Goal: Information Seeking & Learning: Find specific fact

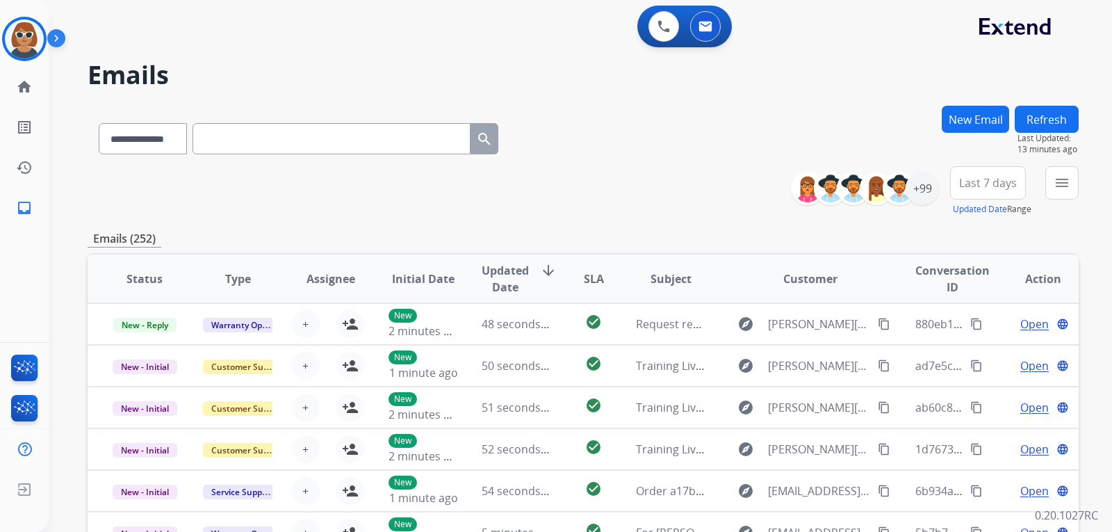
select select "**********"
click at [977, 119] on button "New Email" at bounding box center [975, 119] width 67 height 27
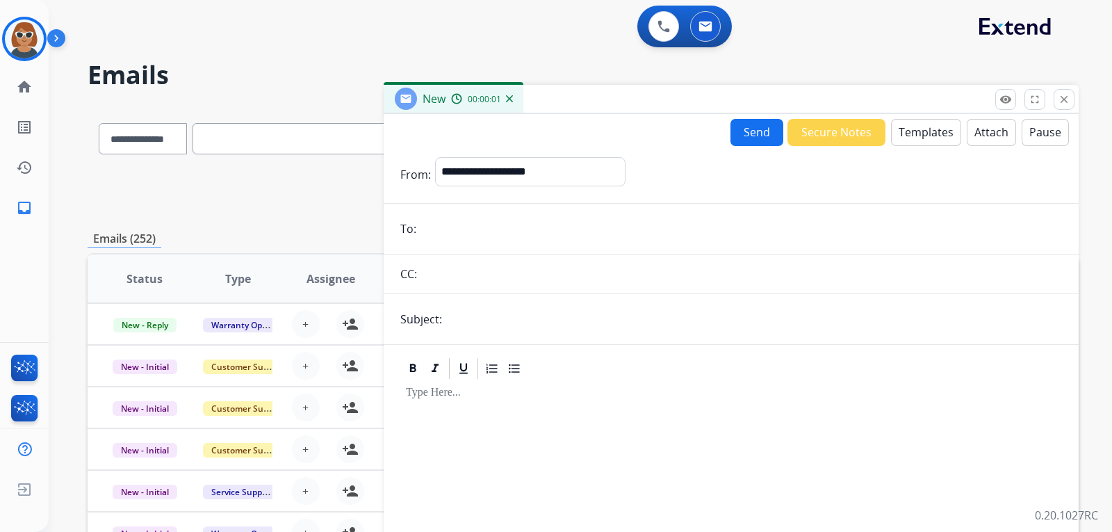
click at [922, 137] on button "Templates" at bounding box center [926, 132] width 70 height 27
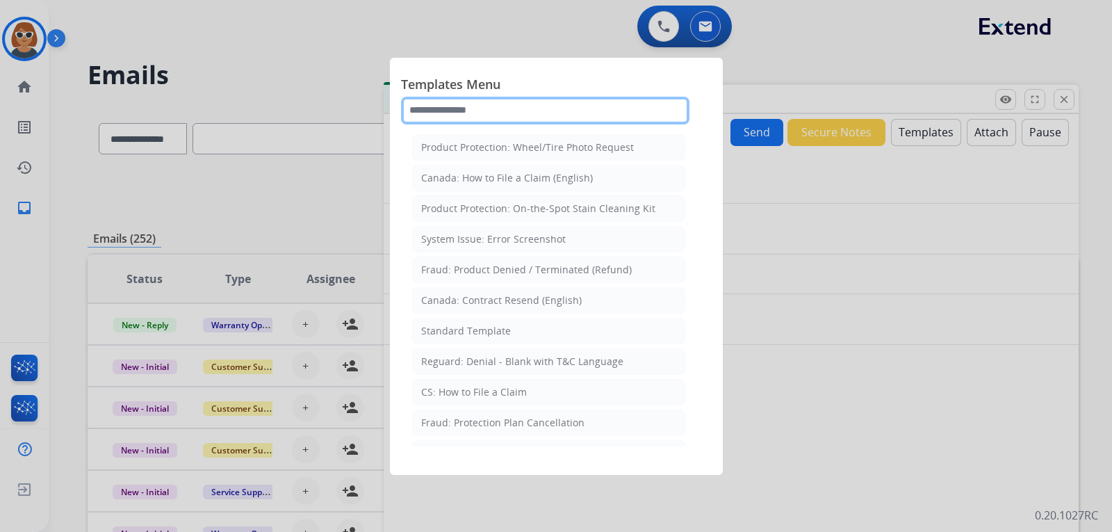
click at [499, 113] on input "text" at bounding box center [545, 111] width 288 height 28
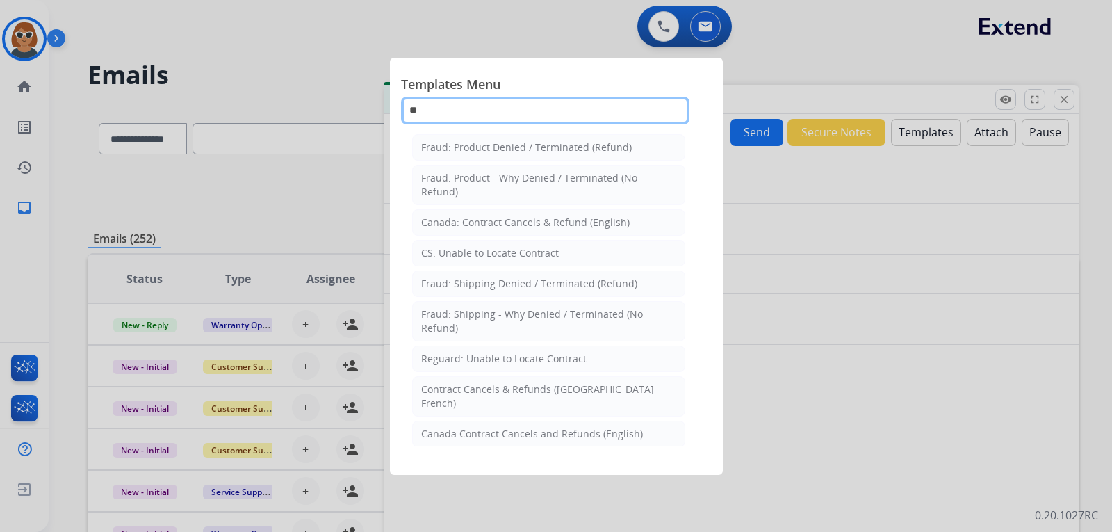
type input "**"
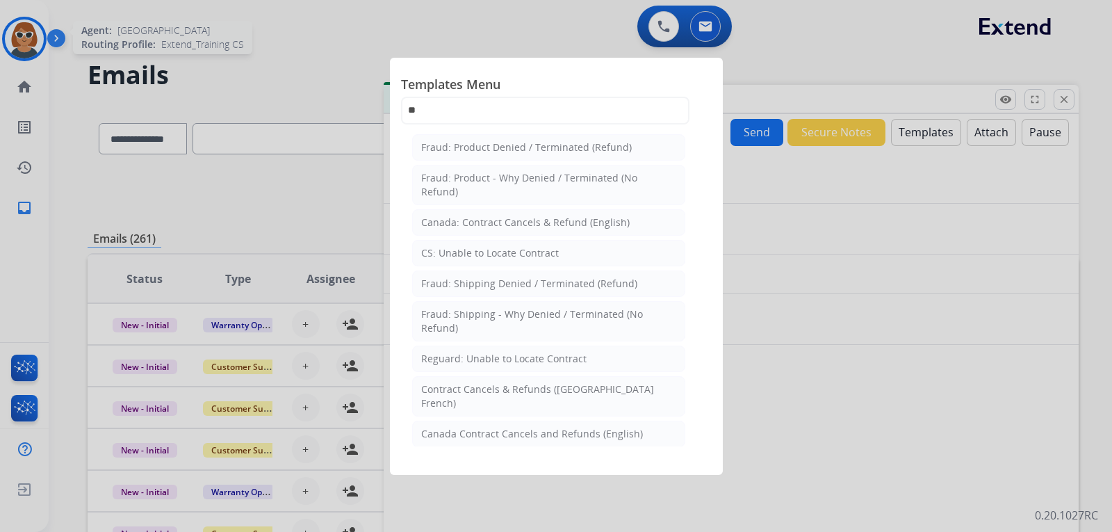
drag, startPoint x: 13, startPoint y: 38, endPoint x: 21, endPoint y: 35, distance: 8.6
click at [13, 38] on div at bounding box center [556, 266] width 1112 height 532
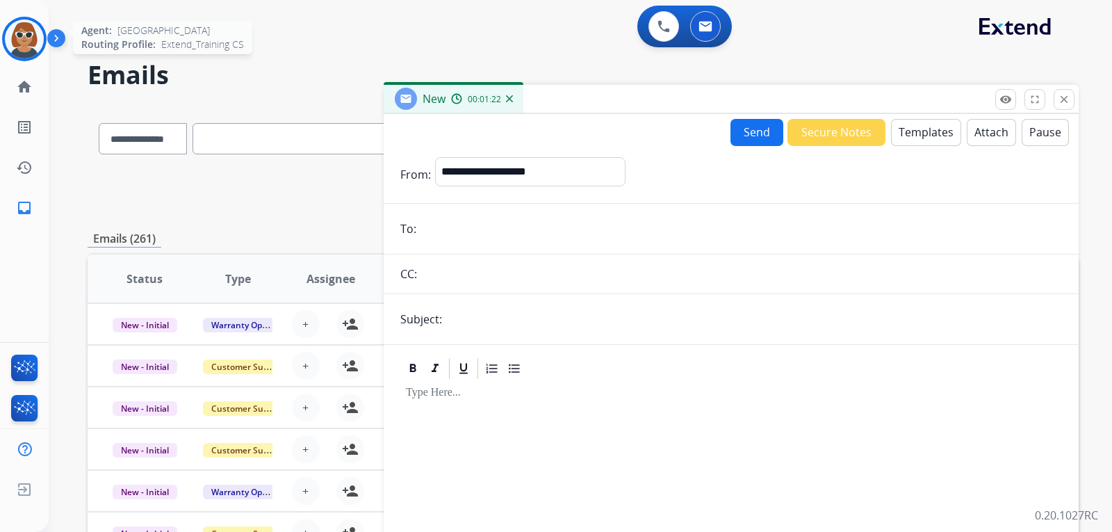
click at [30, 42] on img at bounding box center [24, 38] width 39 height 39
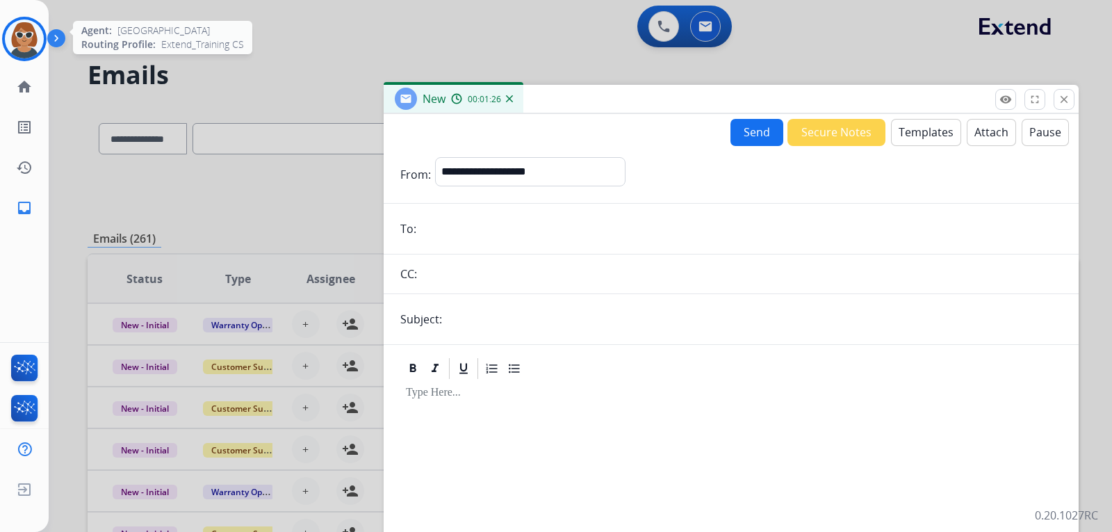
click at [26, 26] on img at bounding box center [24, 38] width 39 height 39
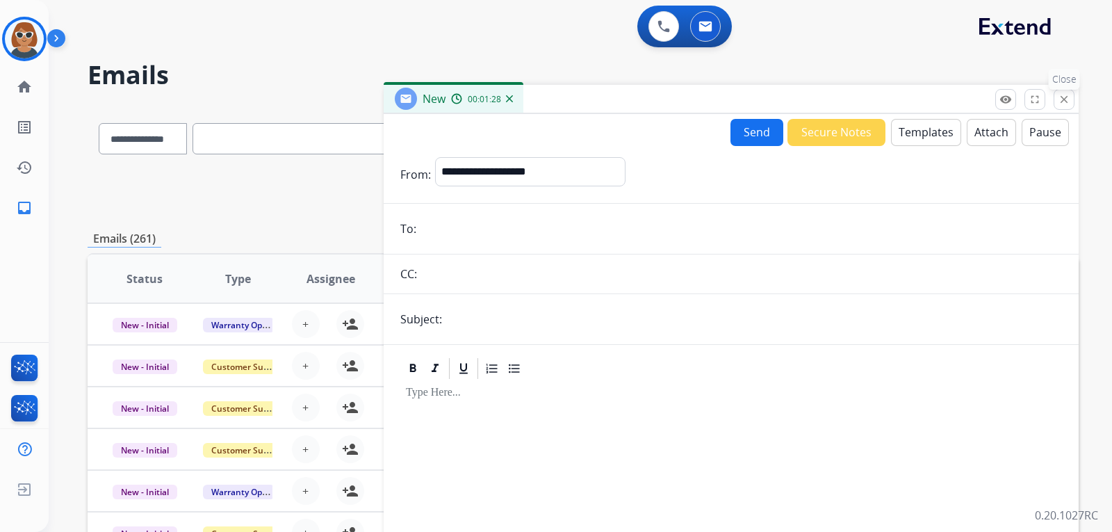
click at [1059, 101] on mat-icon "close" at bounding box center [1064, 99] width 13 height 13
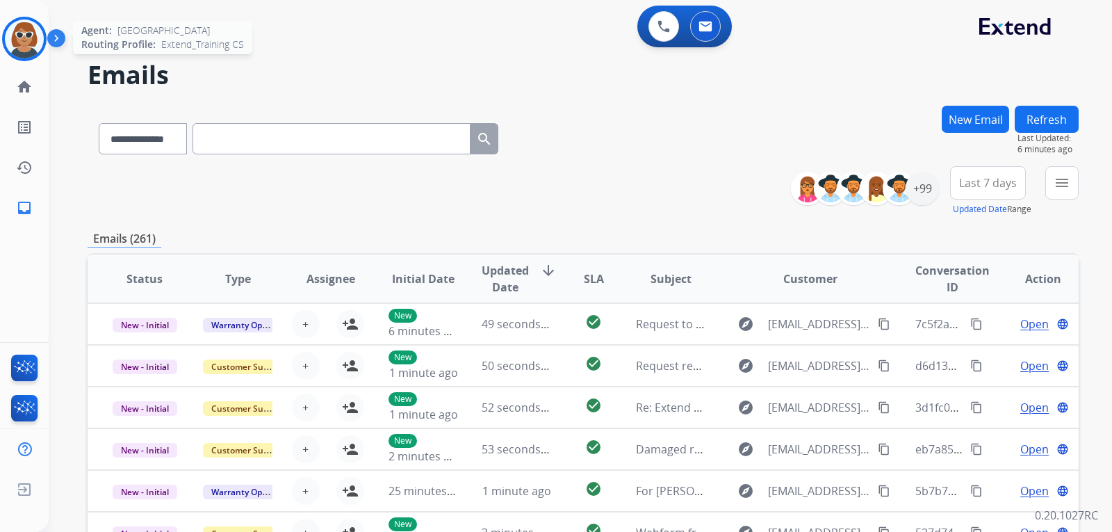
drag, startPoint x: 3, startPoint y: 29, endPoint x: 17, endPoint y: 29, distance: 13.2
click at [12, 29] on div at bounding box center [24, 39] width 44 height 44
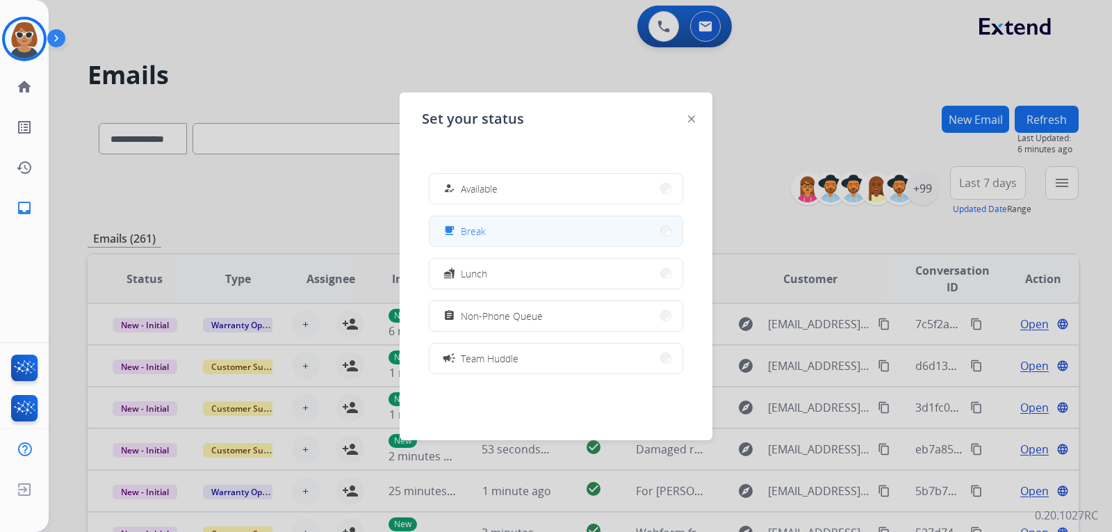
click at [512, 241] on button "free_breakfast Break" at bounding box center [556, 231] width 253 height 30
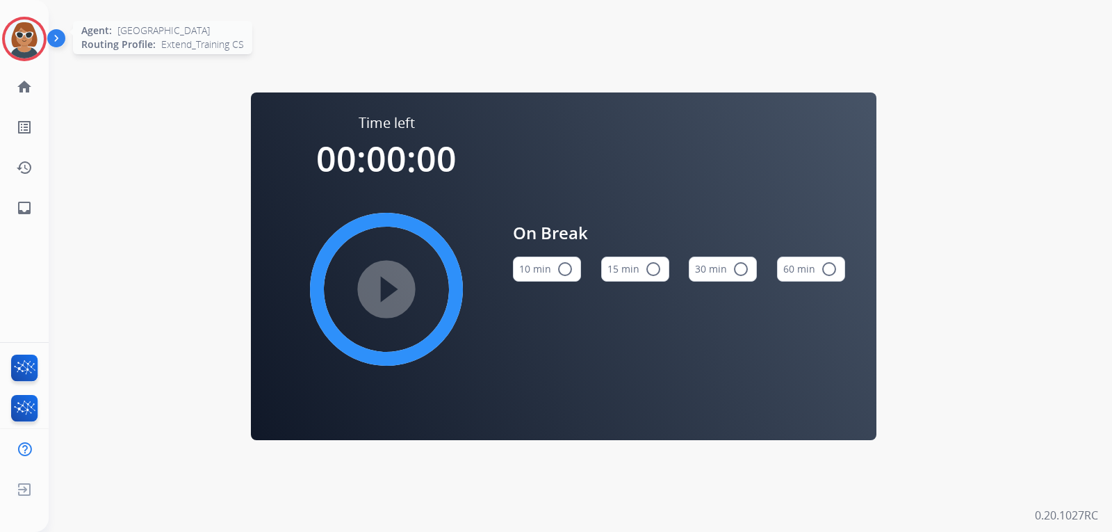
click at [22, 40] on img at bounding box center [24, 38] width 39 height 39
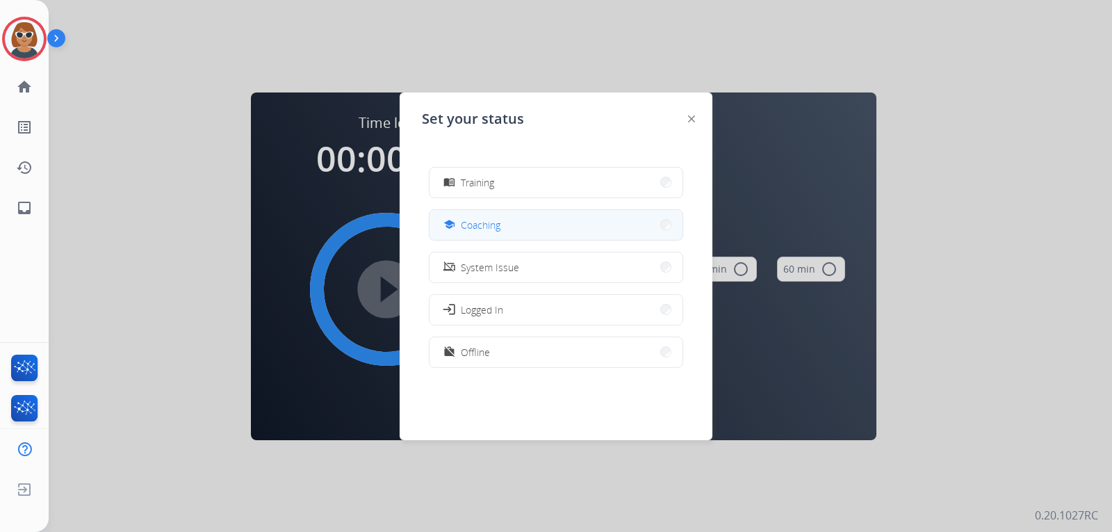
scroll to position [220, 0]
click at [480, 177] on span "Training" at bounding box center [477, 181] width 33 height 15
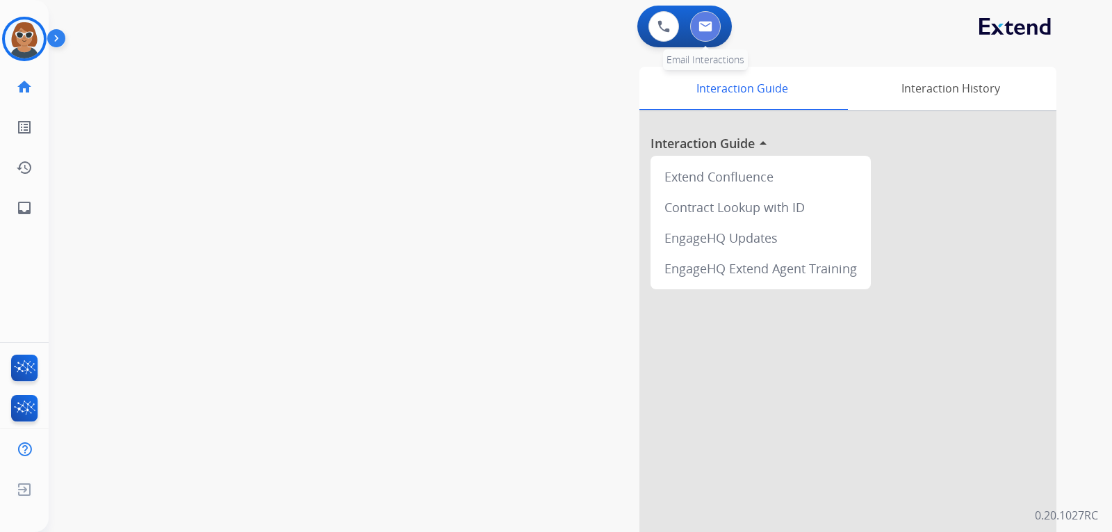
click at [718, 33] on button at bounding box center [705, 26] width 31 height 31
select select "**********"
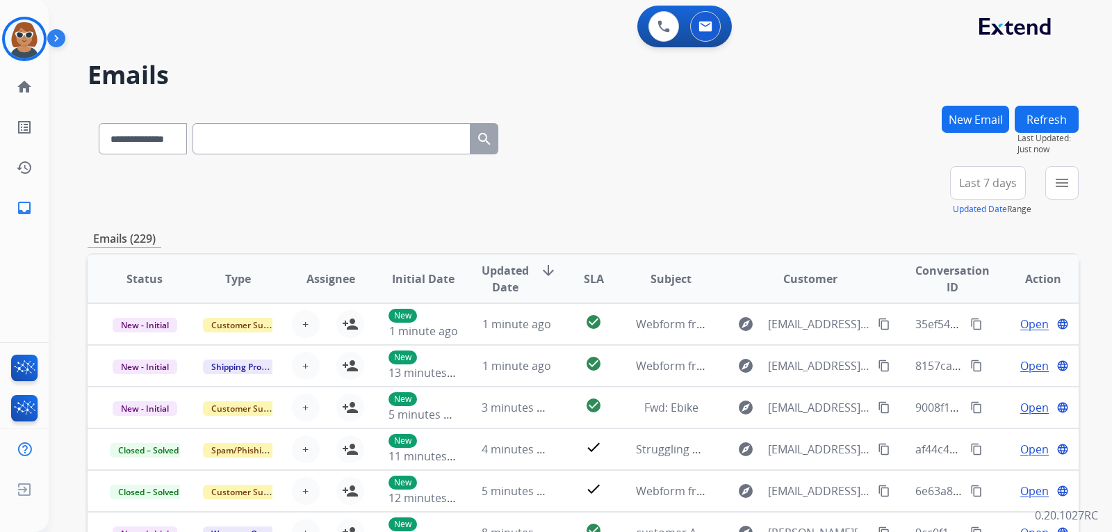
click at [979, 111] on button "New Email" at bounding box center [975, 119] width 67 height 27
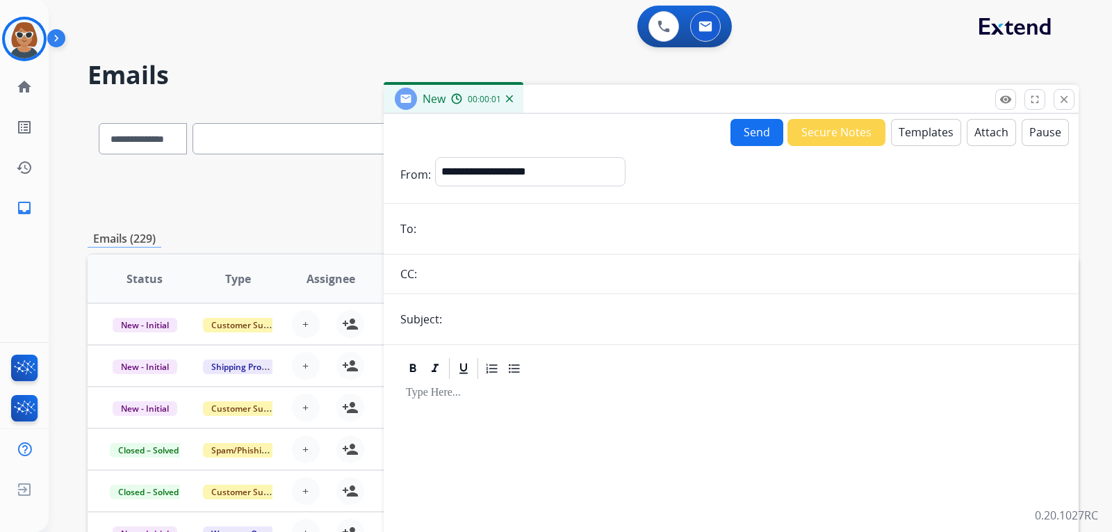
click at [927, 135] on button "Templates" at bounding box center [926, 132] width 70 height 27
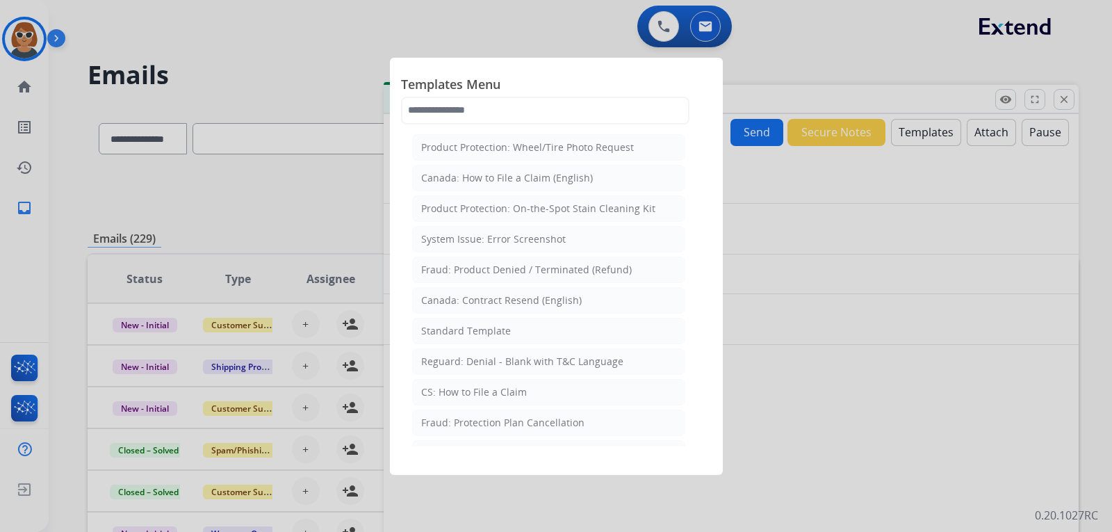
drag, startPoint x: 833, startPoint y: 44, endPoint x: 824, endPoint y: 52, distance: 12.8
click at [832, 43] on div at bounding box center [556, 266] width 1112 height 532
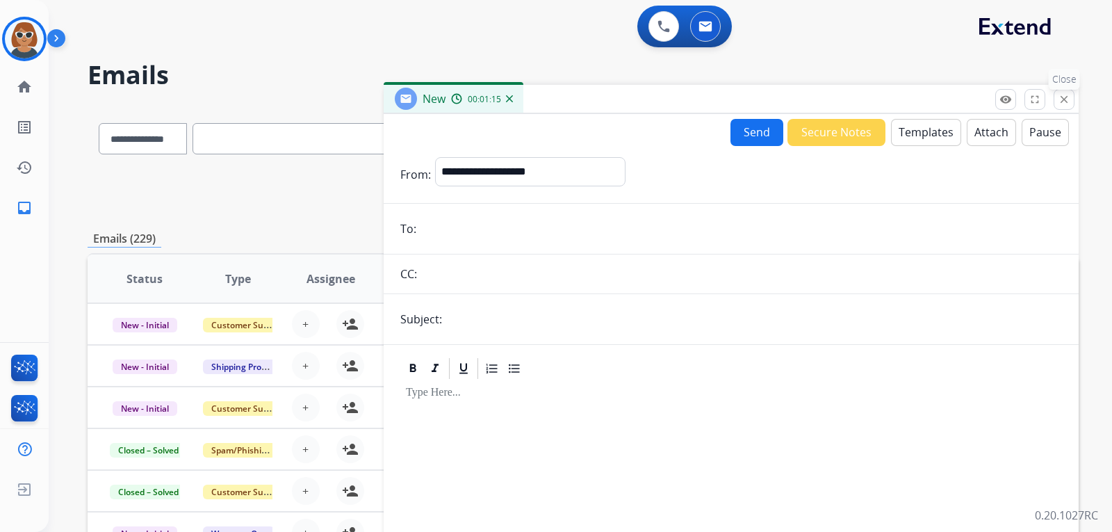
click at [1068, 100] on mat-icon "close" at bounding box center [1064, 99] width 13 height 13
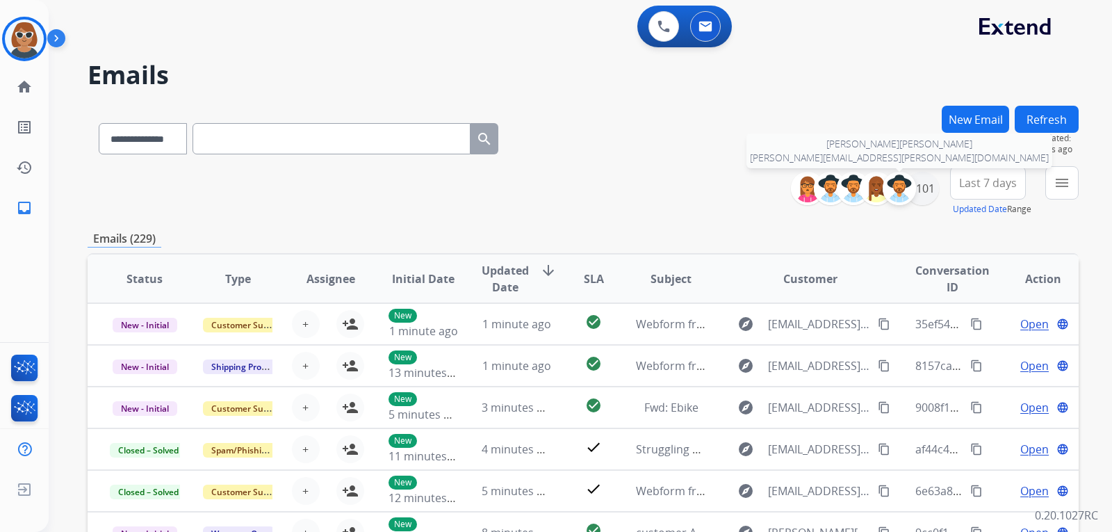
click at [899, 189] on img at bounding box center [900, 188] width 28 height 28
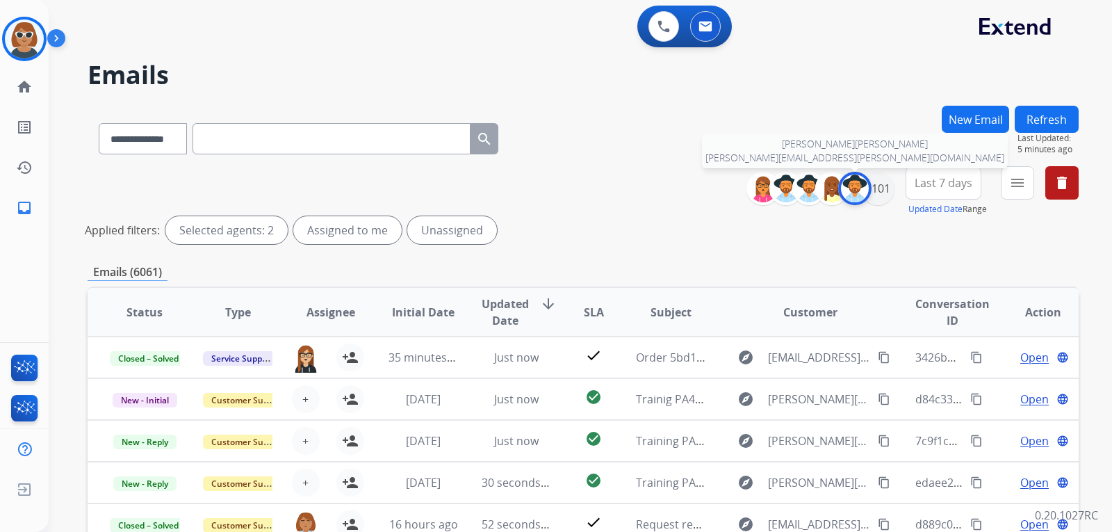
click at [856, 192] on img at bounding box center [855, 188] width 28 height 28
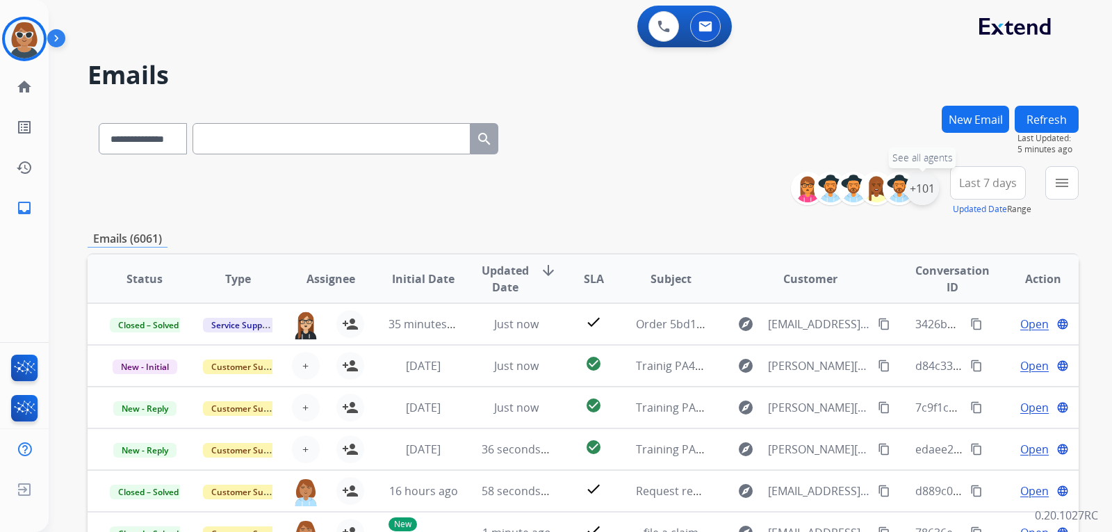
click at [917, 195] on div "+101" at bounding box center [922, 188] width 33 height 33
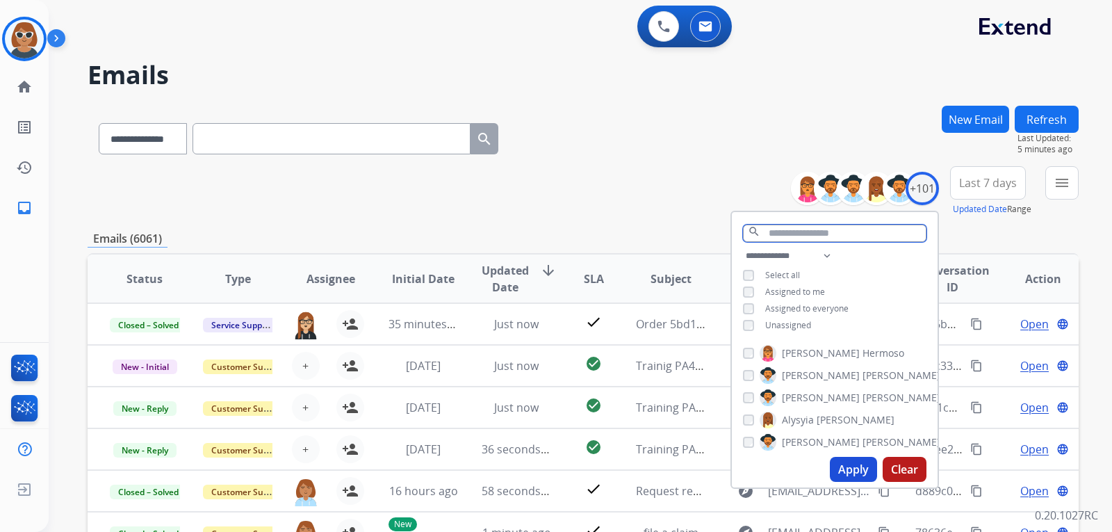
click at [772, 231] on input "text" at bounding box center [834, 233] width 183 height 17
paste input "**********"
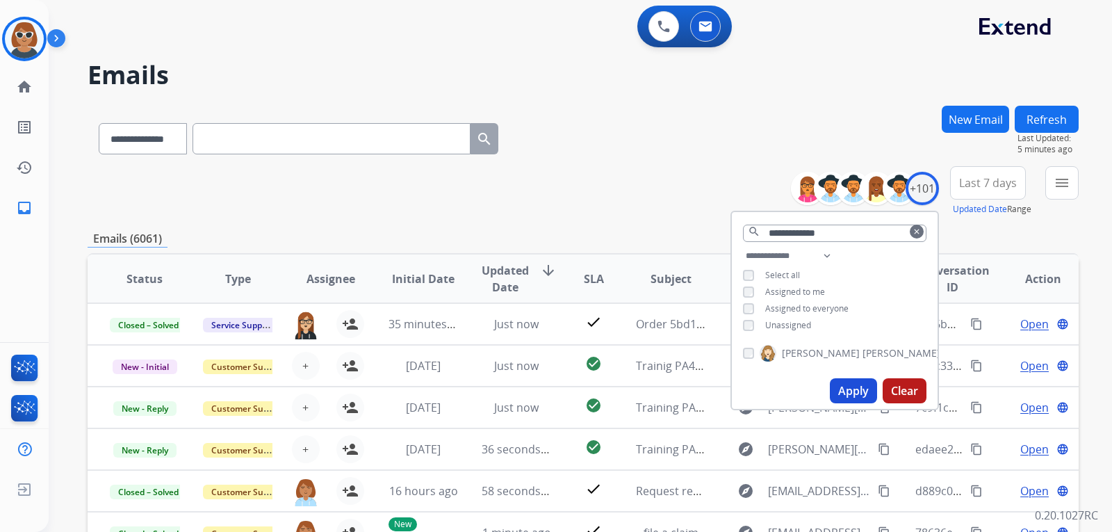
click at [845, 386] on button "Apply" at bounding box center [853, 390] width 47 height 25
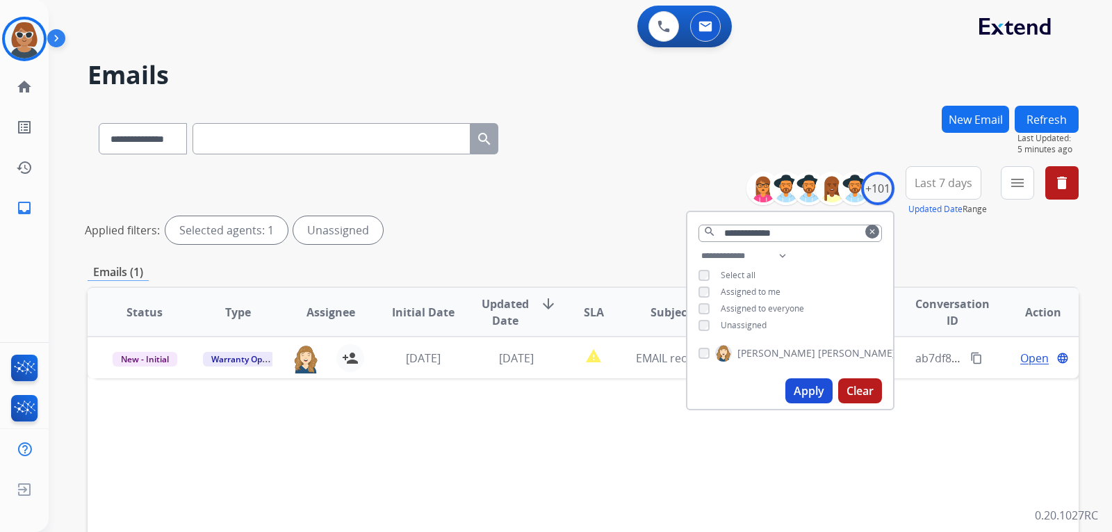
click at [811, 391] on button "Apply" at bounding box center [808, 390] width 47 height 25
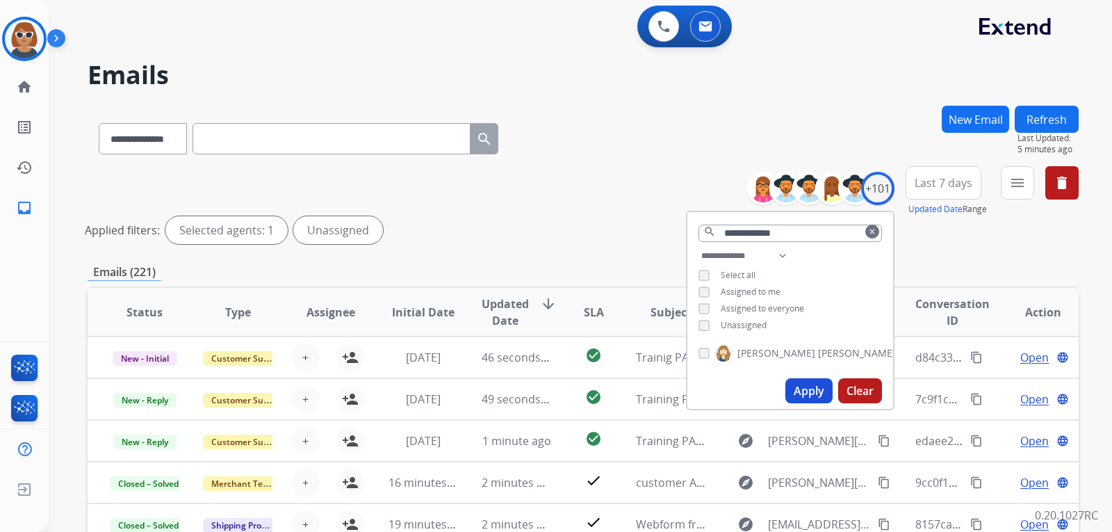
click at [611, 138] on div "**********" at bounding box center [583, 136] width 991 height 60
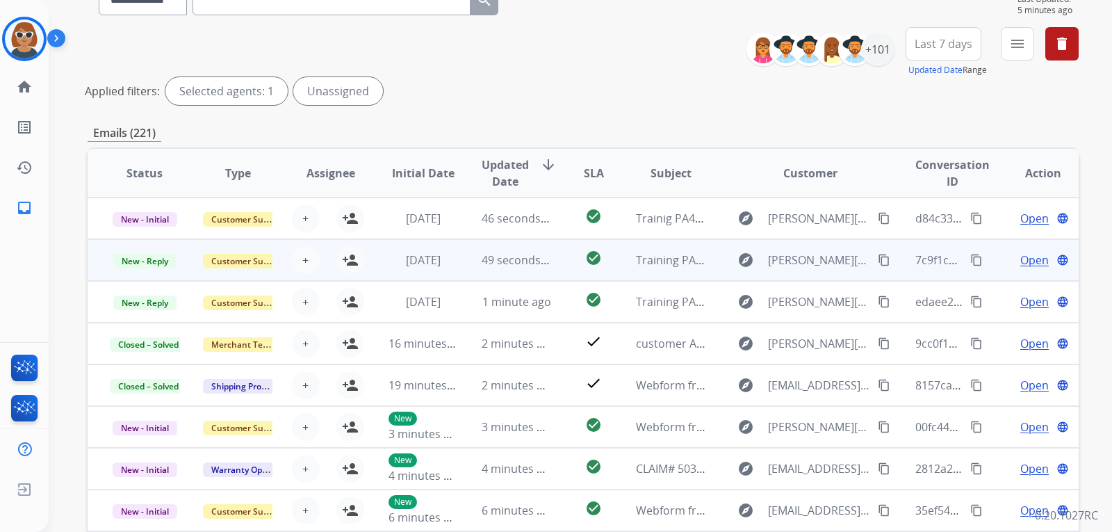
scroll to position [1, 0]
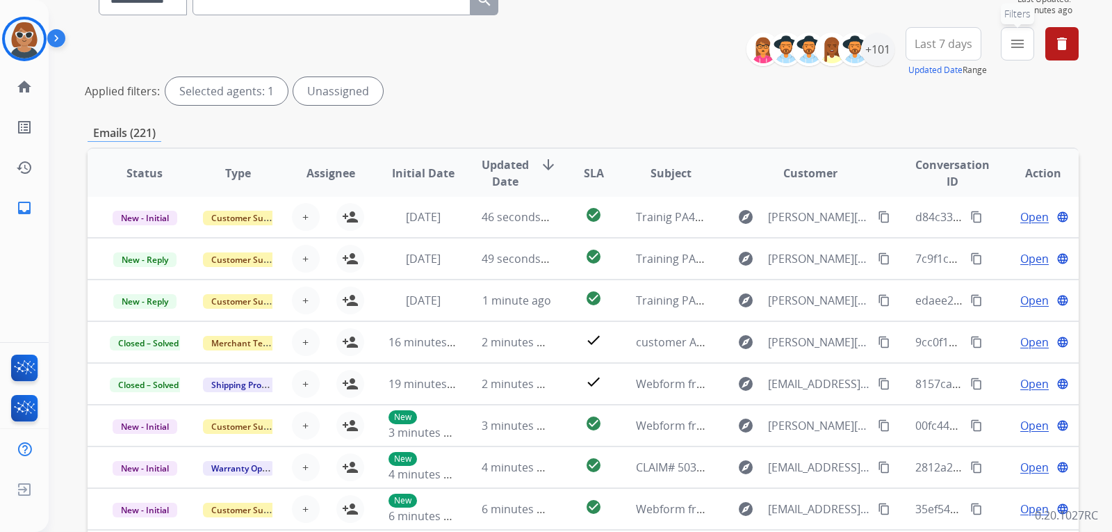
click at [1006, 44] on button "menu Filters" at bounding box center [1017, 43] width 33 height 33
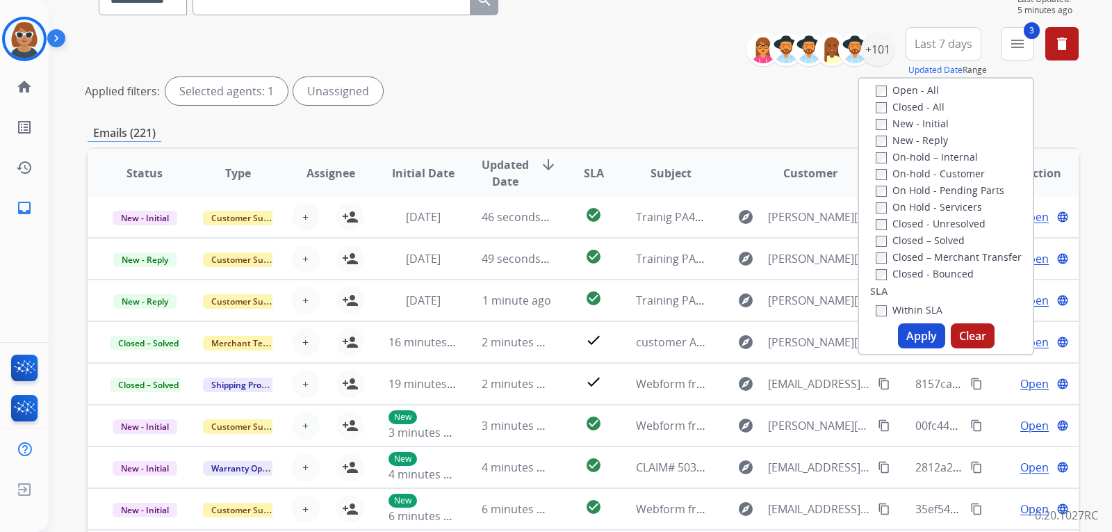
scroll to position [139, 0]
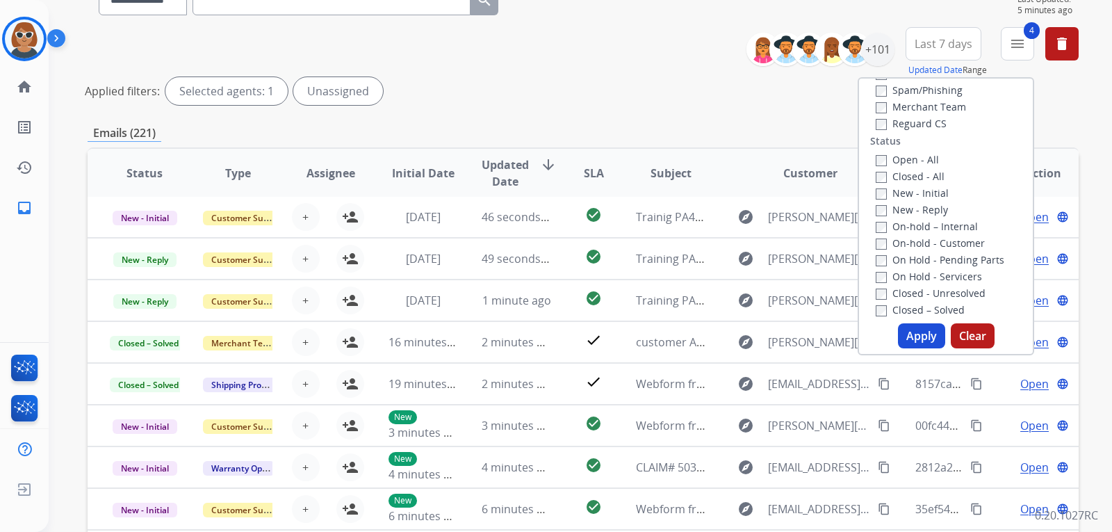
click at [908, 336] on button "Apply" at bounding box center [921, 335] width 47 height 25
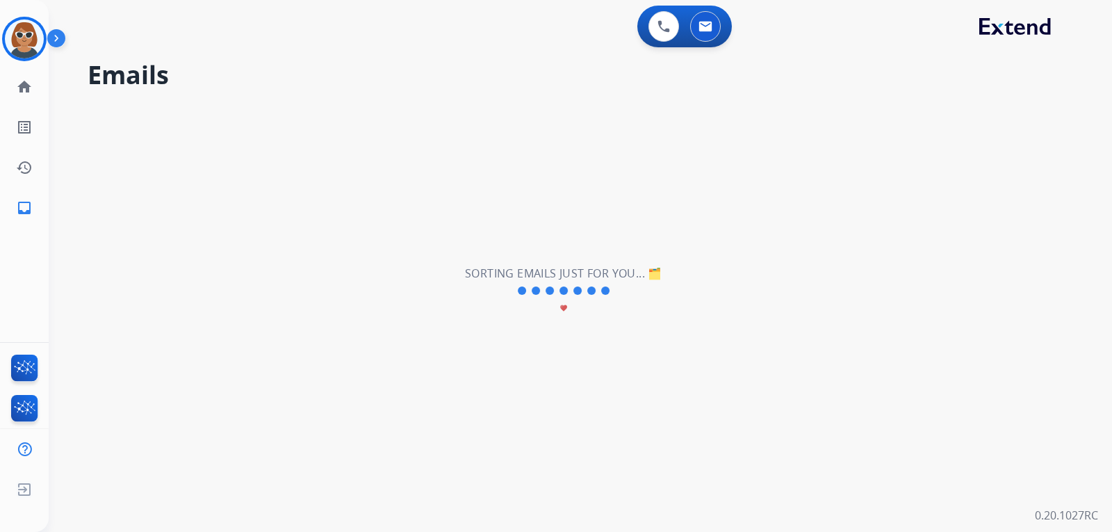
scroll to position [0, 0]
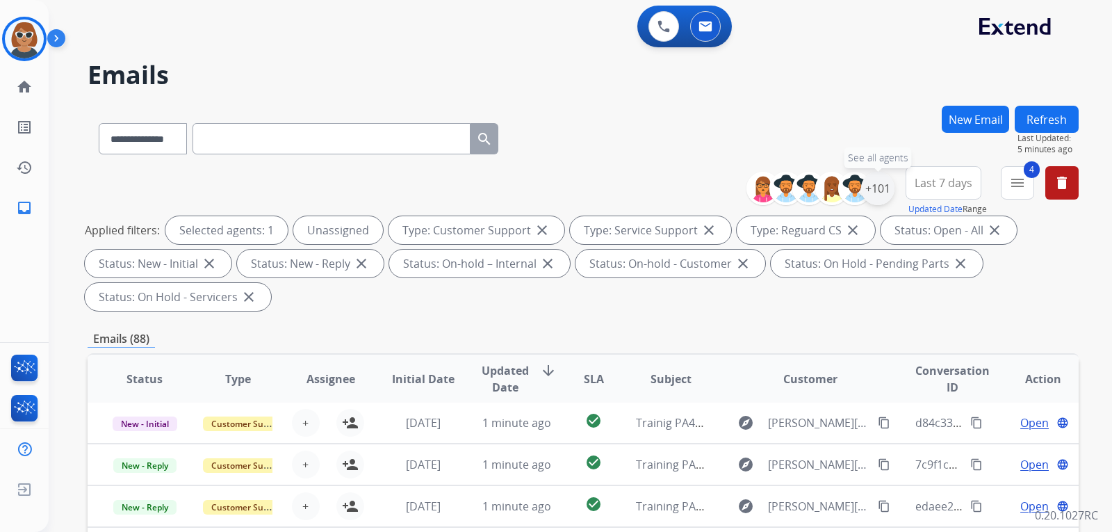
click at [875, 191] on div "+101" at bounding box center [877, 188] width 33 height 33
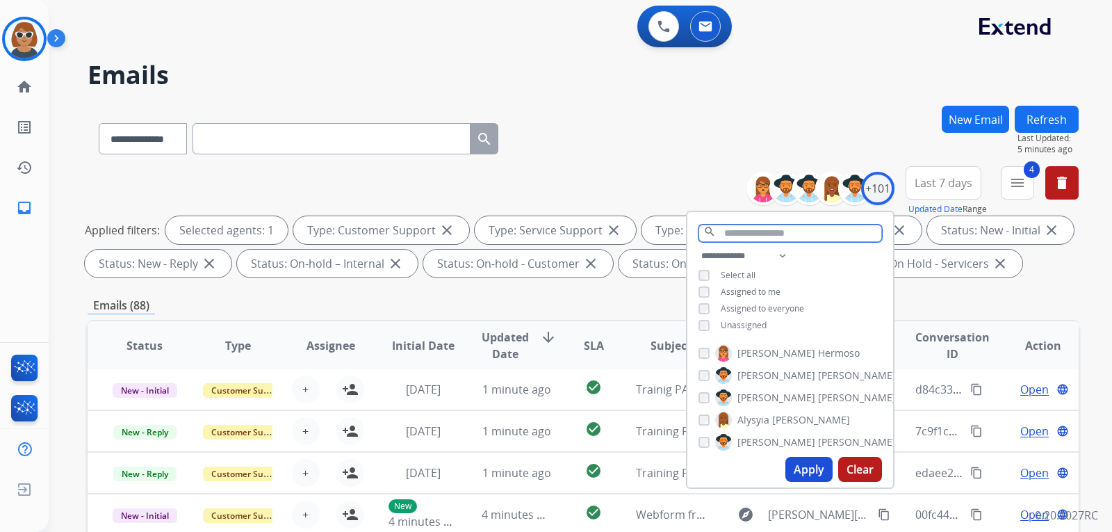
click at [732, 233] on input "text" at bounding box center [790, 233] width 183 height 17
paste input "**********"
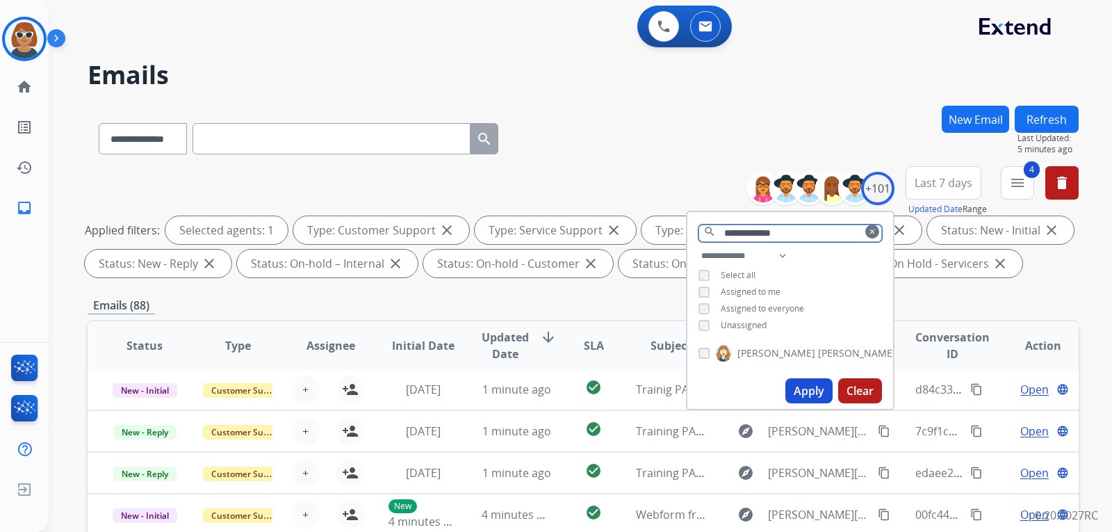
type input "**********"
click at [803, 389] on button "Apply" at bounding box center [808, 390] width 47 height 25
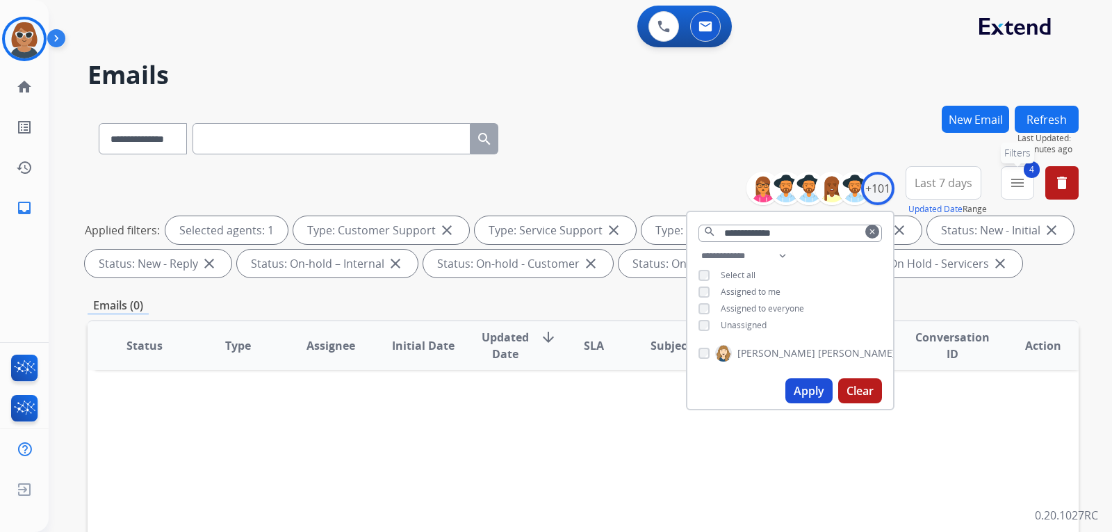
click at [1020, 186] on mat-icon "menu" at bounding box center [1017, 182] width 17 height 17
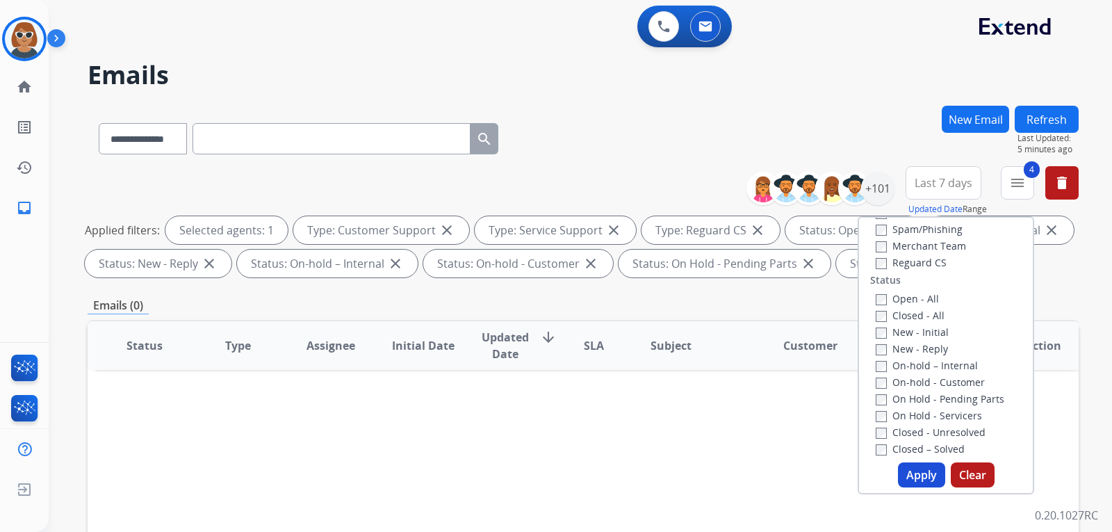
click at [977, 482] on button "Clear" at bounding box center [973, 474] width 44 height 25
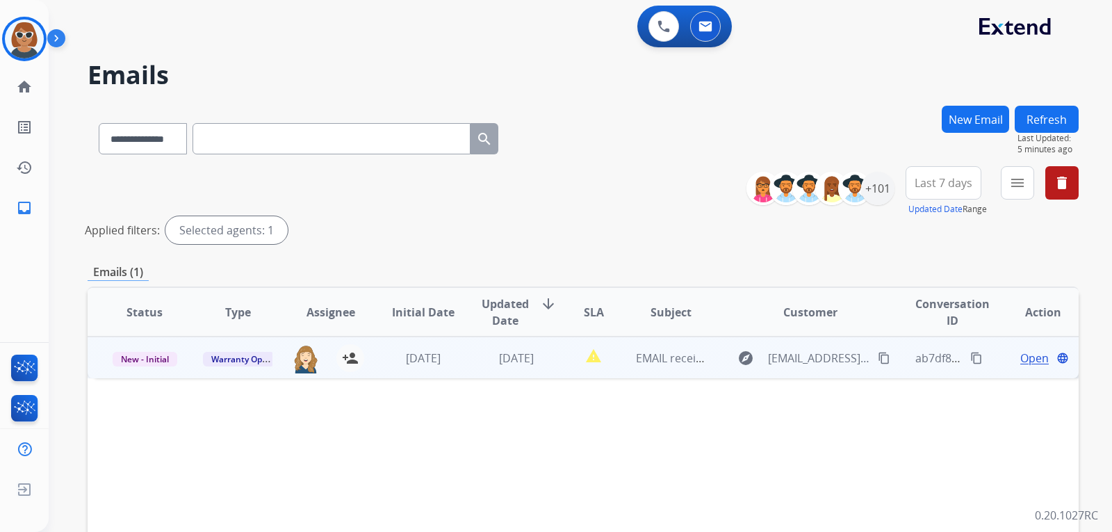
click at [1027, 361] on span "Open" at bounding box center [1034, 358] width 28 height 17
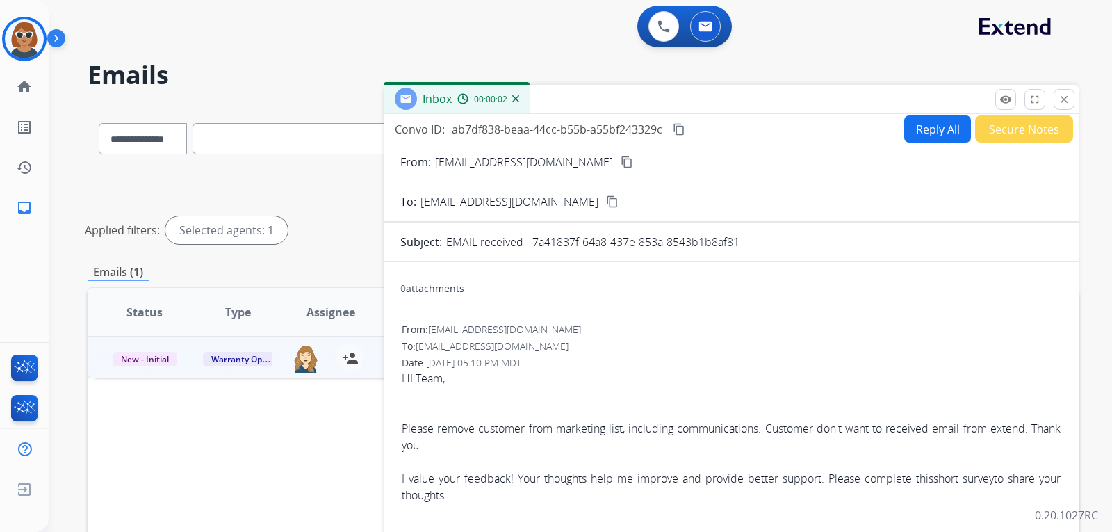
scroll to position [4, 0]
click at [1070, 101] on mat-icon "close" at bounding box center [1064, 99] width 13 height 13
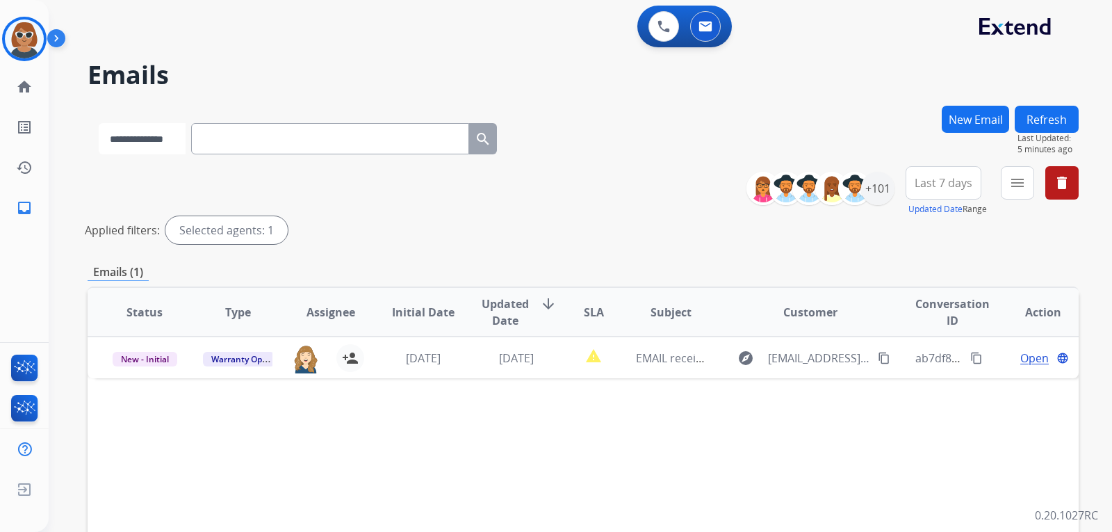
drag, startPoint x: 179, startPoint y: 133, endPoint x: 200, endPoint y: 139, distance: 22.4
click at [179, 133] on select "**********" at bounding box center [142, 138] width 87 height 31
click at [431, 220] on div "Applied filters: Selected agents: 1" at bounding box center [580, 230] width 991 height 28
click at [872, 188] on div "+101" at bounding box center [877, 188] width 33 height 33
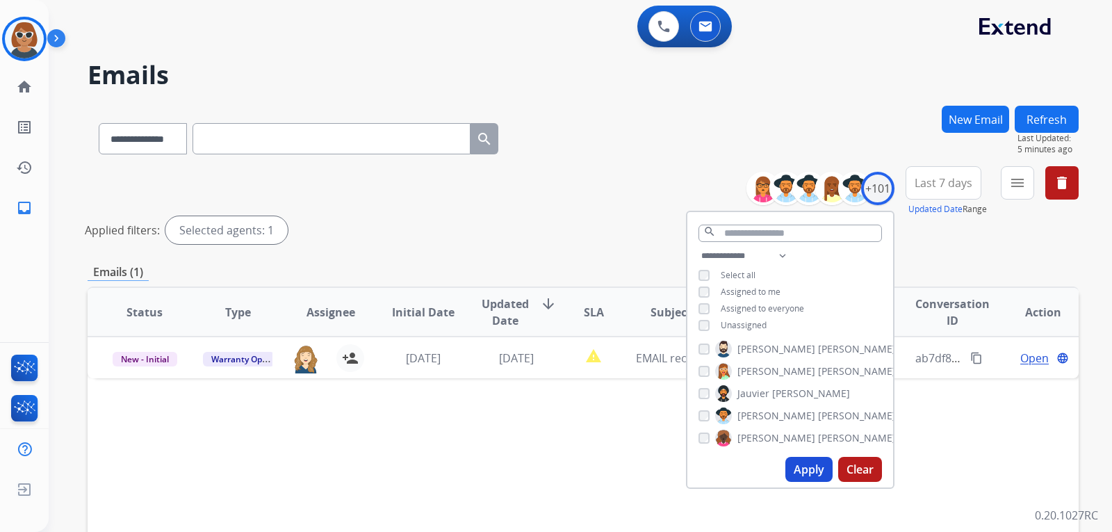
scroll to position [834, 0]
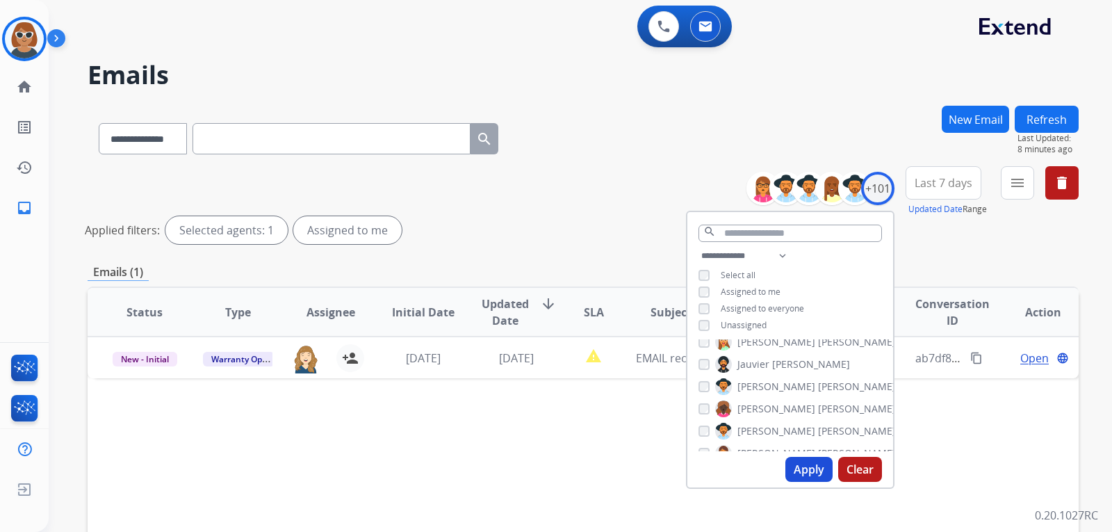
click at [807, 475] on button "Apply" at bounding box center [808, 469] width 47 height 25
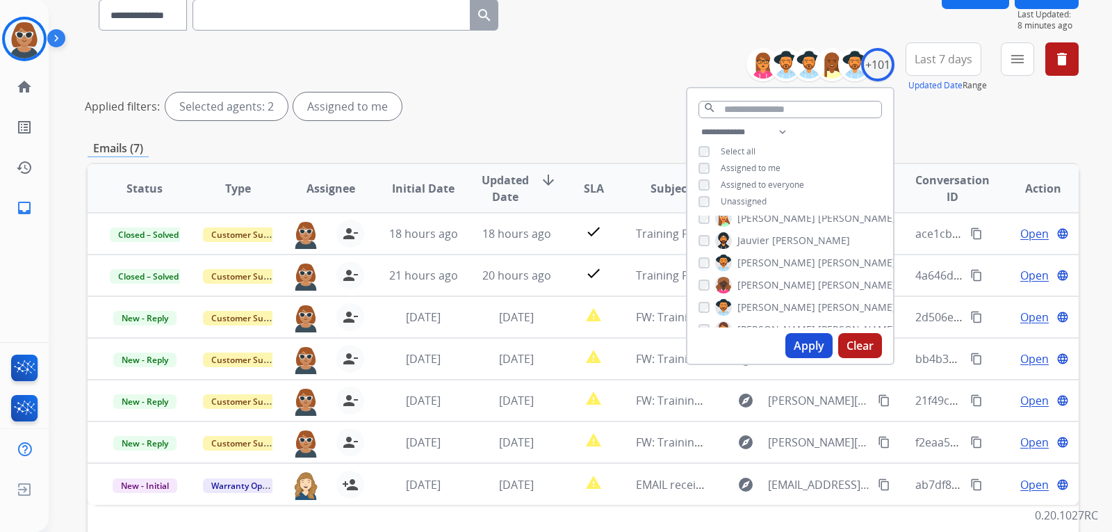
scroll to position [293, 0]
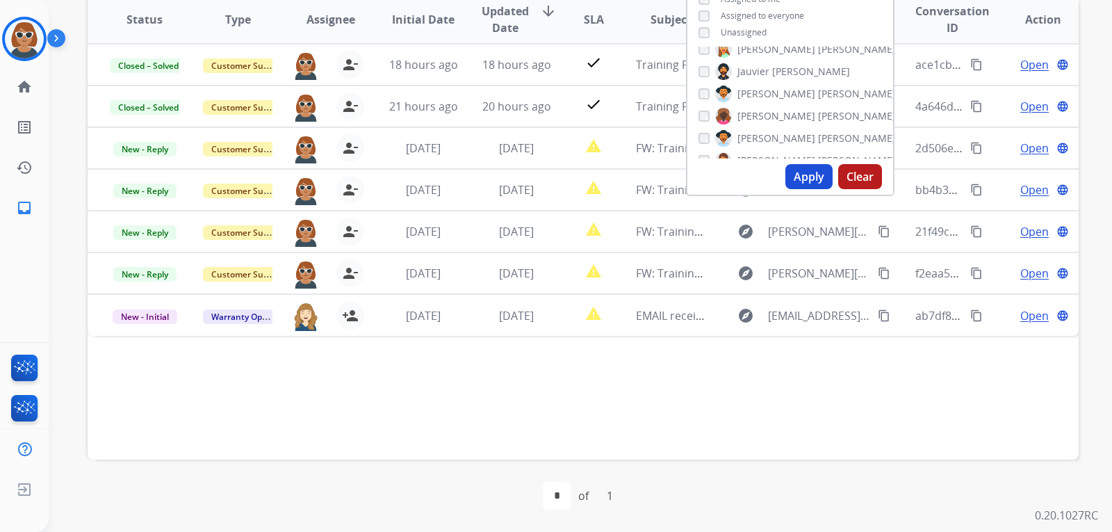
click at [864, 172] on button "Clear" at bounding box center [860, 176] width 44 height 25
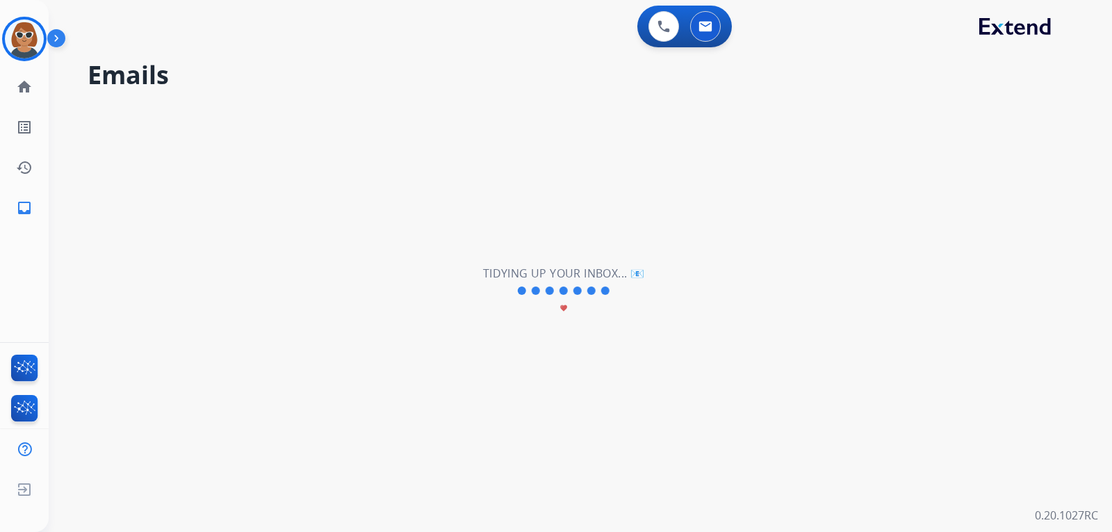
scroll to position [0, 0]
